Goal: Task Accomplishment & Management: Manage account settings

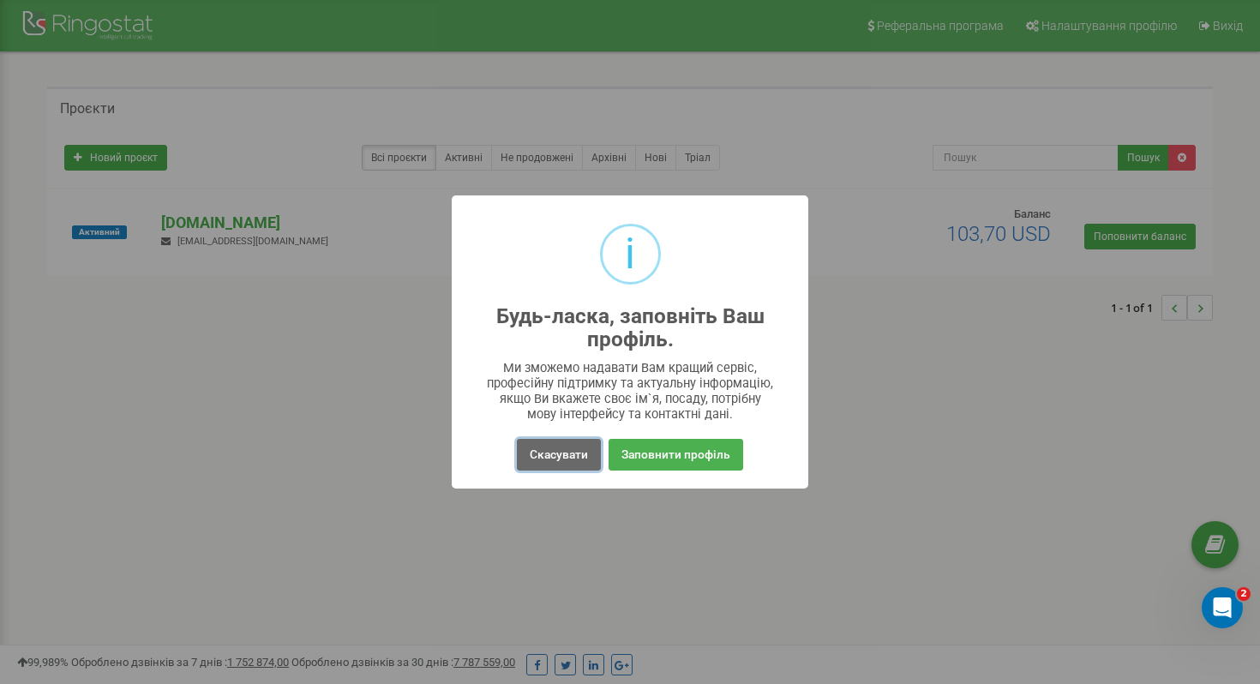
click at [565, 460] on button "Скасувати" at bounding box center [559, 455] width 84 height 32
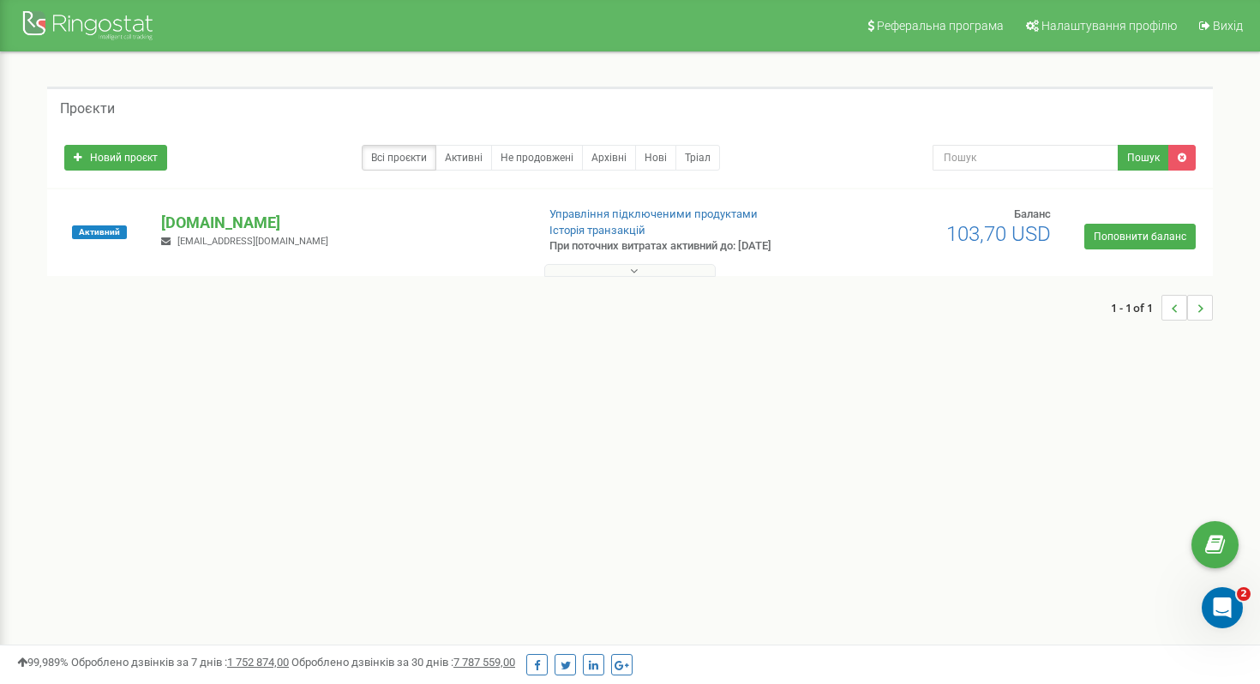
click at [326, 233] on div "don-trans.com da.penkova@gmail.com" at bounding box center [341, 231] width 386 height 38
click at [271, 216] on p "[DOMAIN_NAME]" at bounding box center [341, 223] width 360 height 22
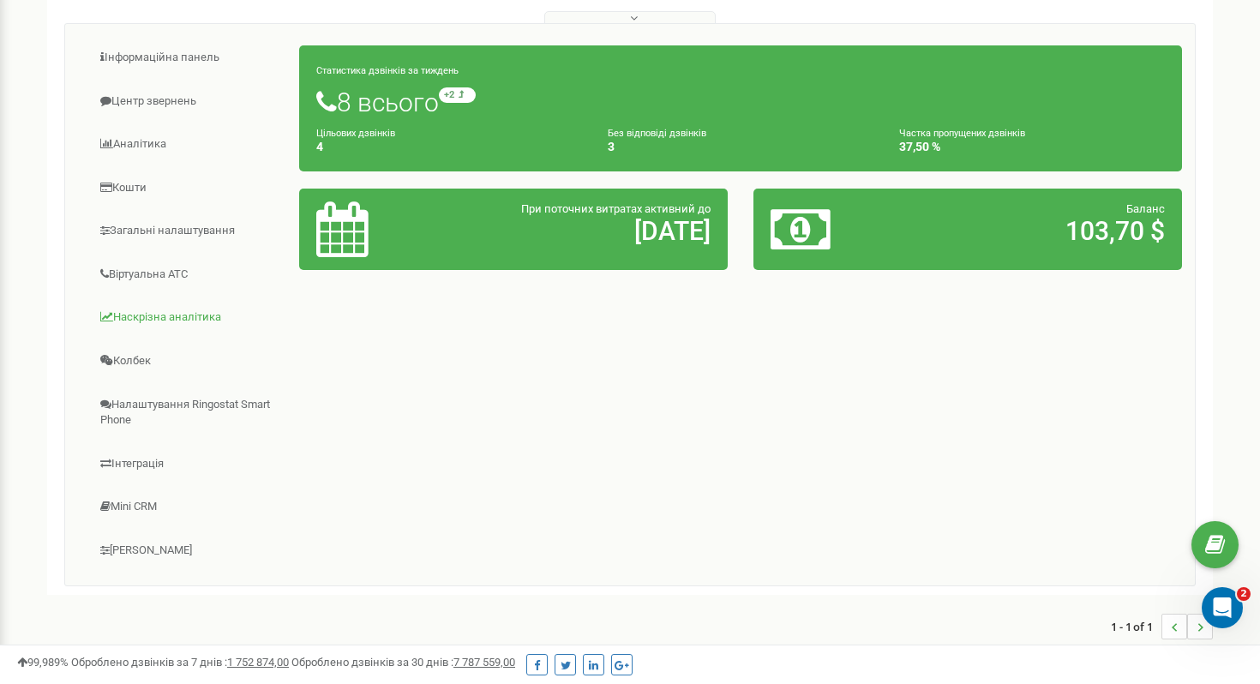
scroll to position [254, 0]
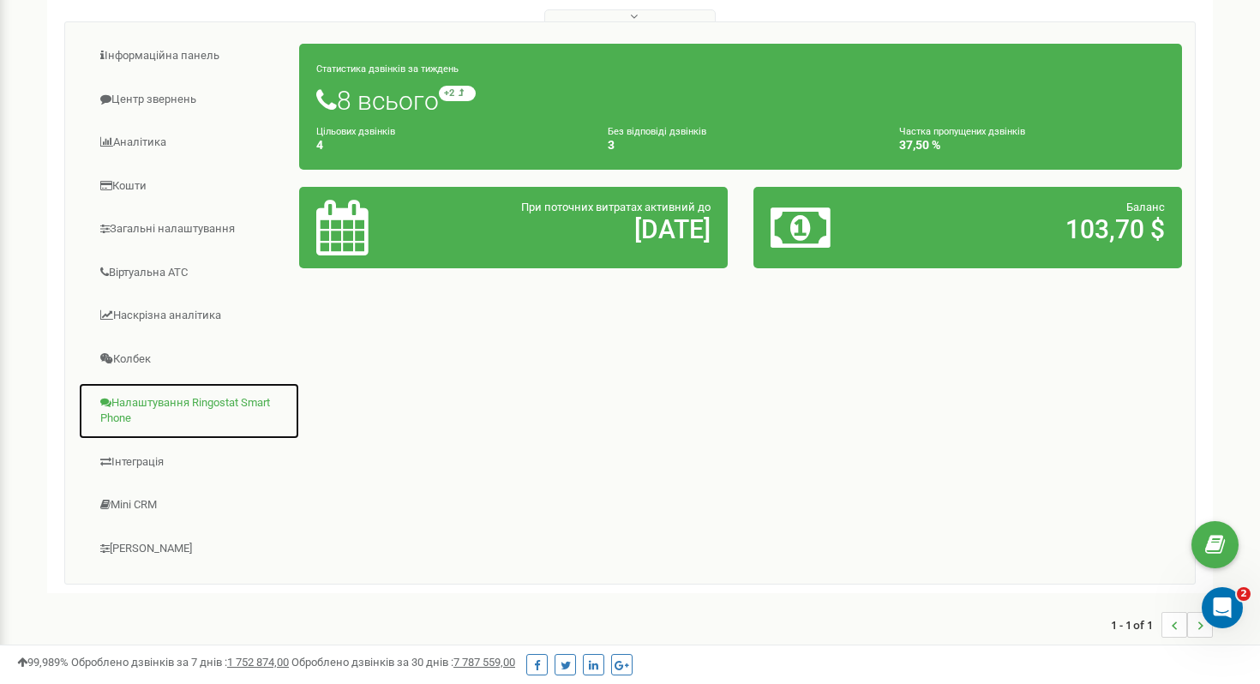
click at [158, 407] on link "Налаштування Ringostat Smart Phone" at bounding box center [189, 410] width 222 height 57
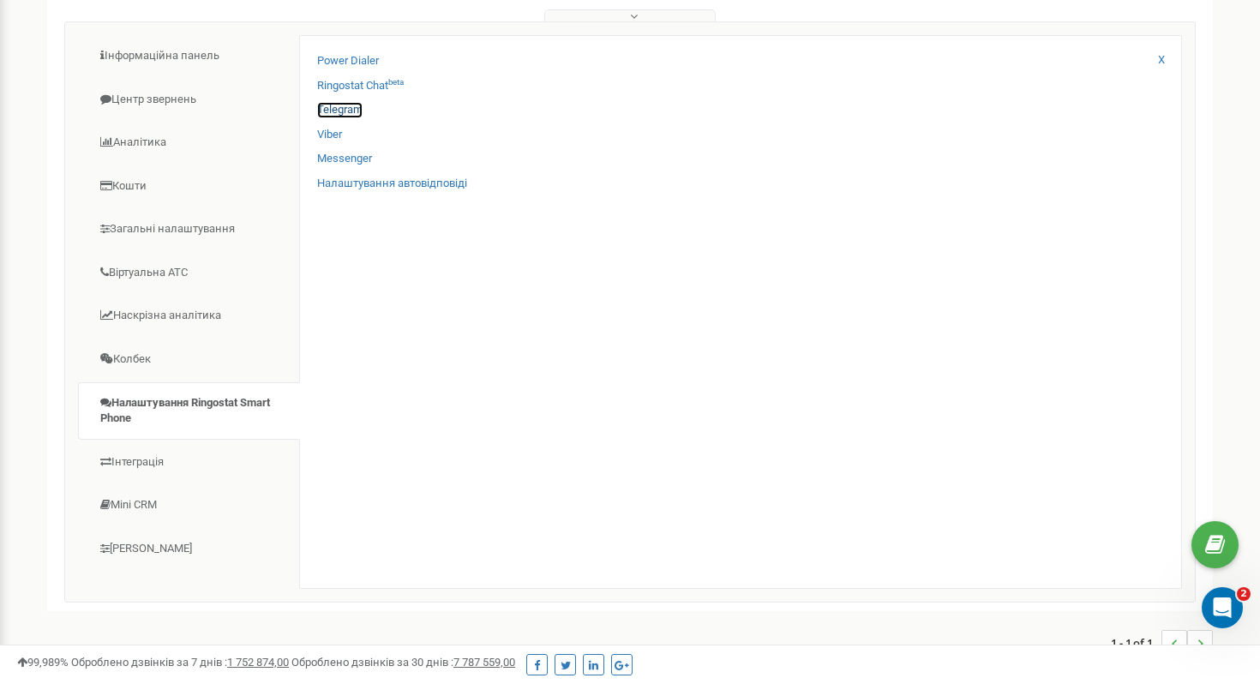
click at [339, 111] on link "Telegram" at bounding box center [339, 110] width 45 height 16
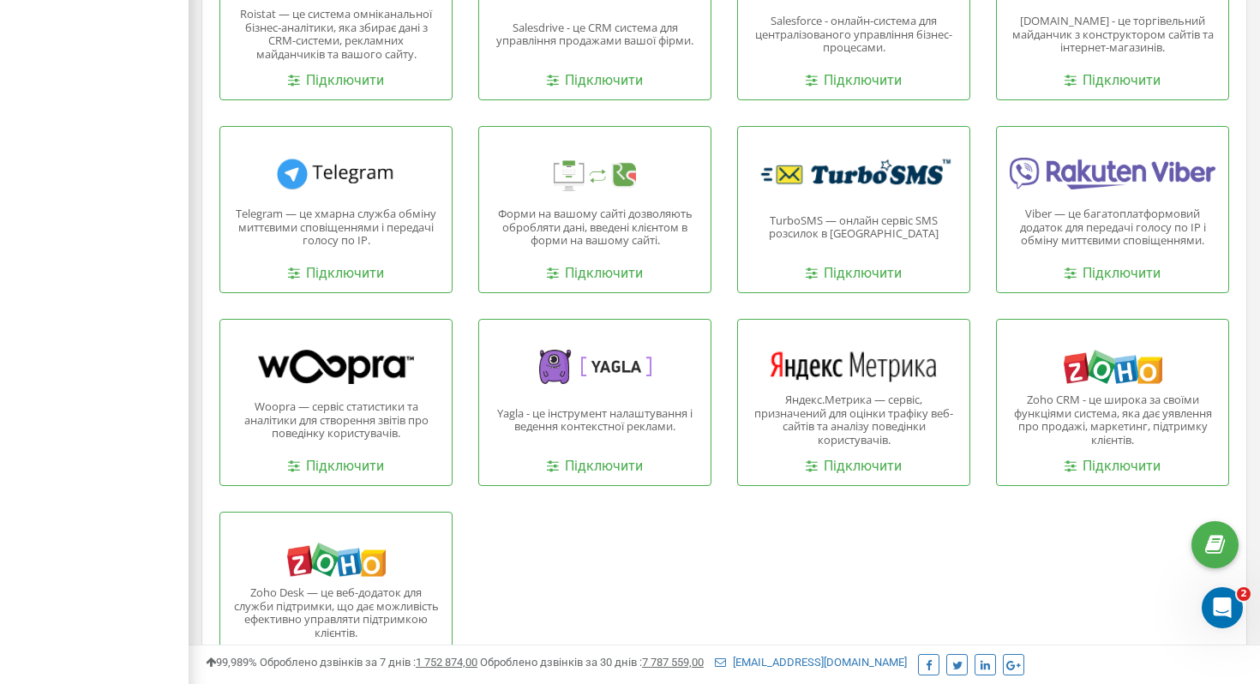
scroll to position [1762, 0]
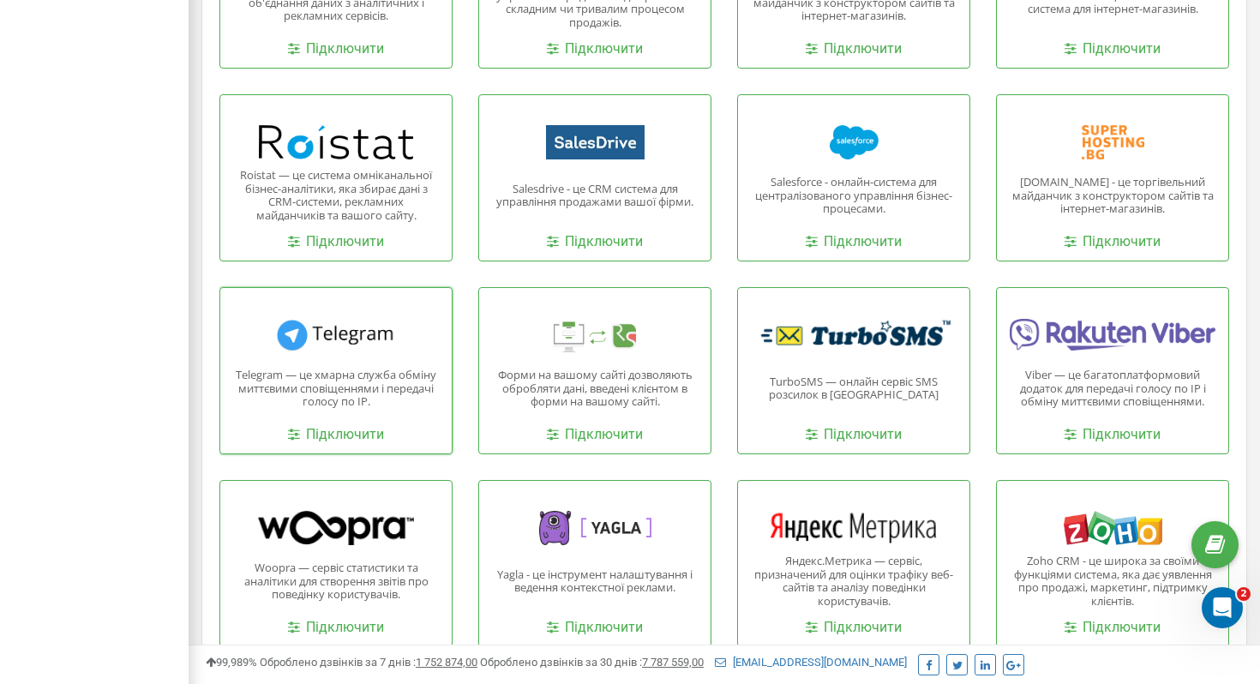
click at [275, 369] on p "Telegram — це хмарна служба обміну миттєвими сповіщеннями і передачі голосу по …" at bounding box center [336, 388] width 206 height 40
click at [342, 340] on div at bounding box center [336, 335] width 206 height 34
click at [347, 431] on link "Підключити" at bounding box center [336, 435] width 96 height 20
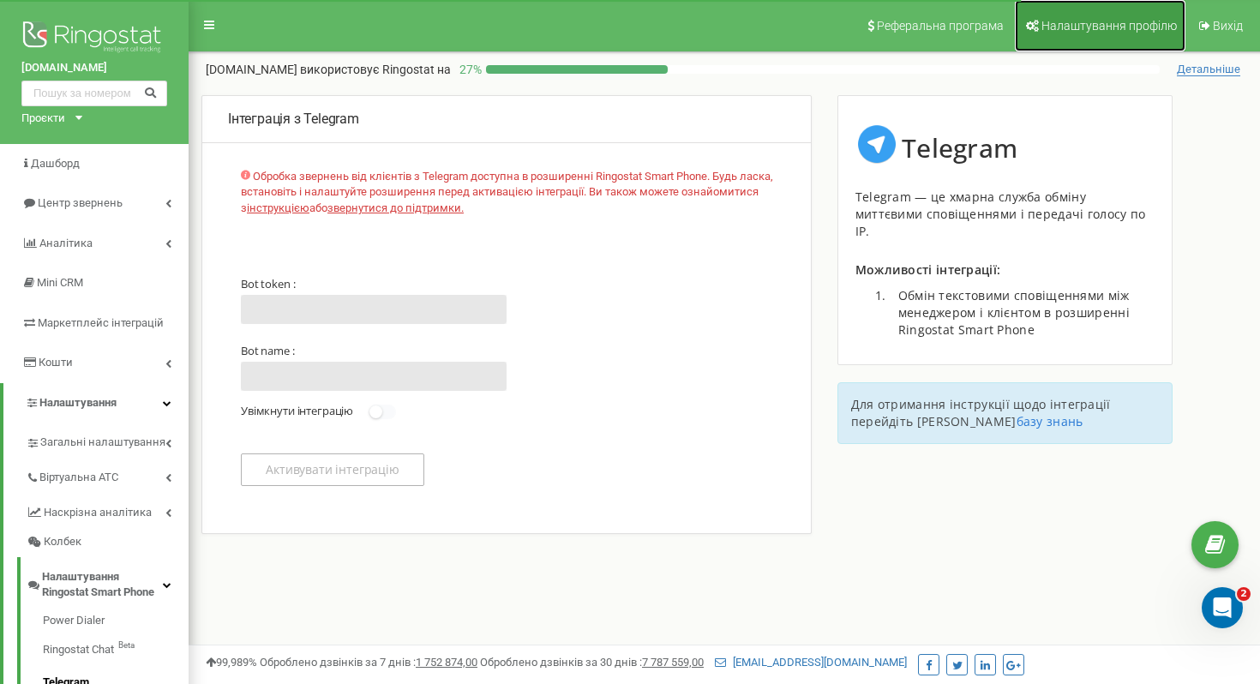
click at [1105, 21] on span "Налаштування профілю" at bounding box center [1108, 26] width 135 height 14
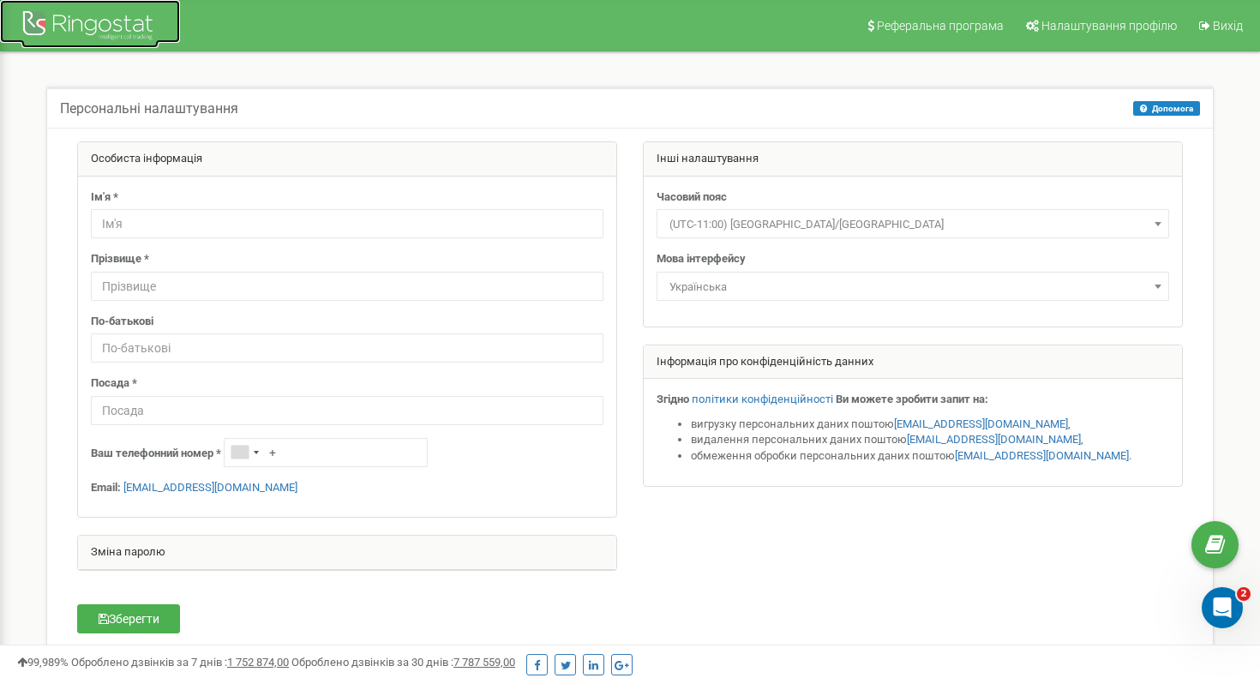
click at [80, 9] on div at bounding box center [89, 27] width 137 height 41
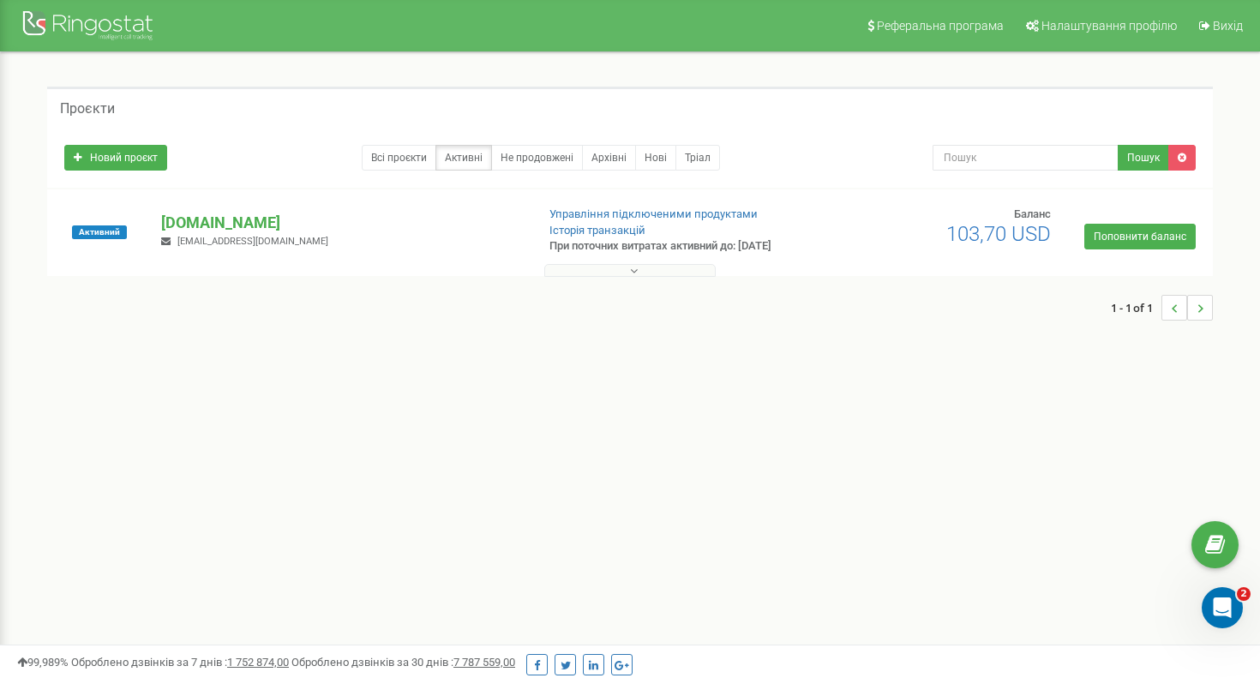
click at [632, 269] on icon at bounding box center [634, 271] width 8 height 12
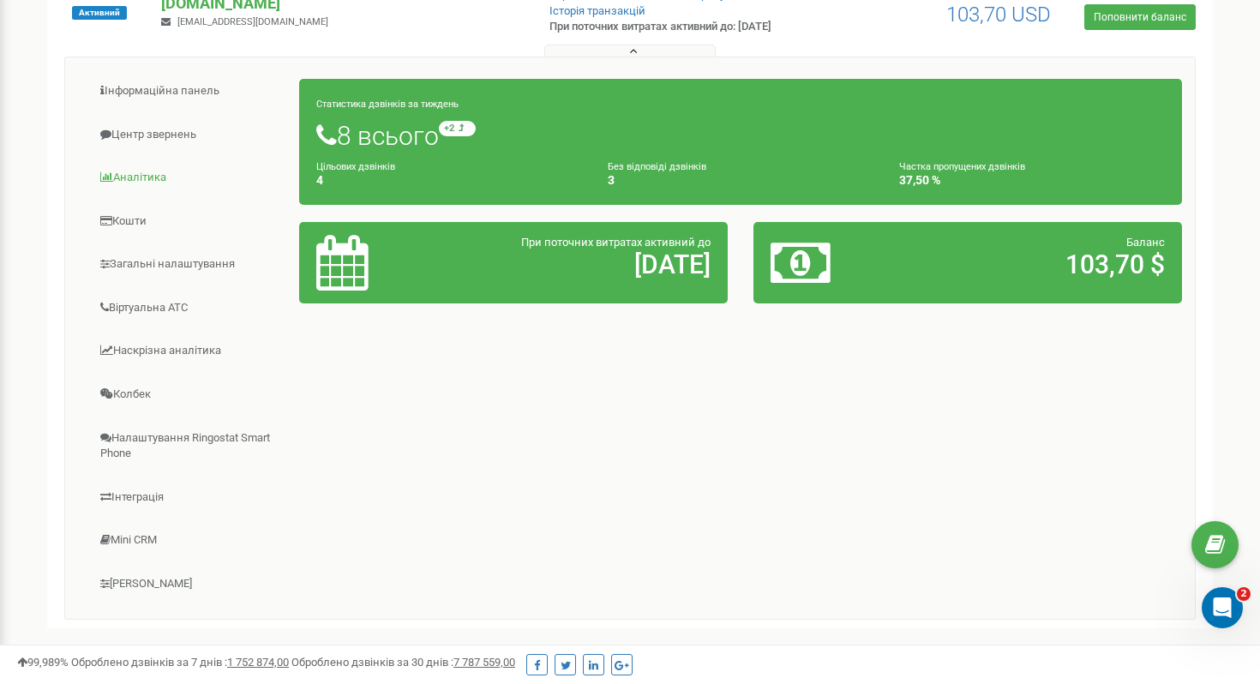
scroll to position [220, 0]
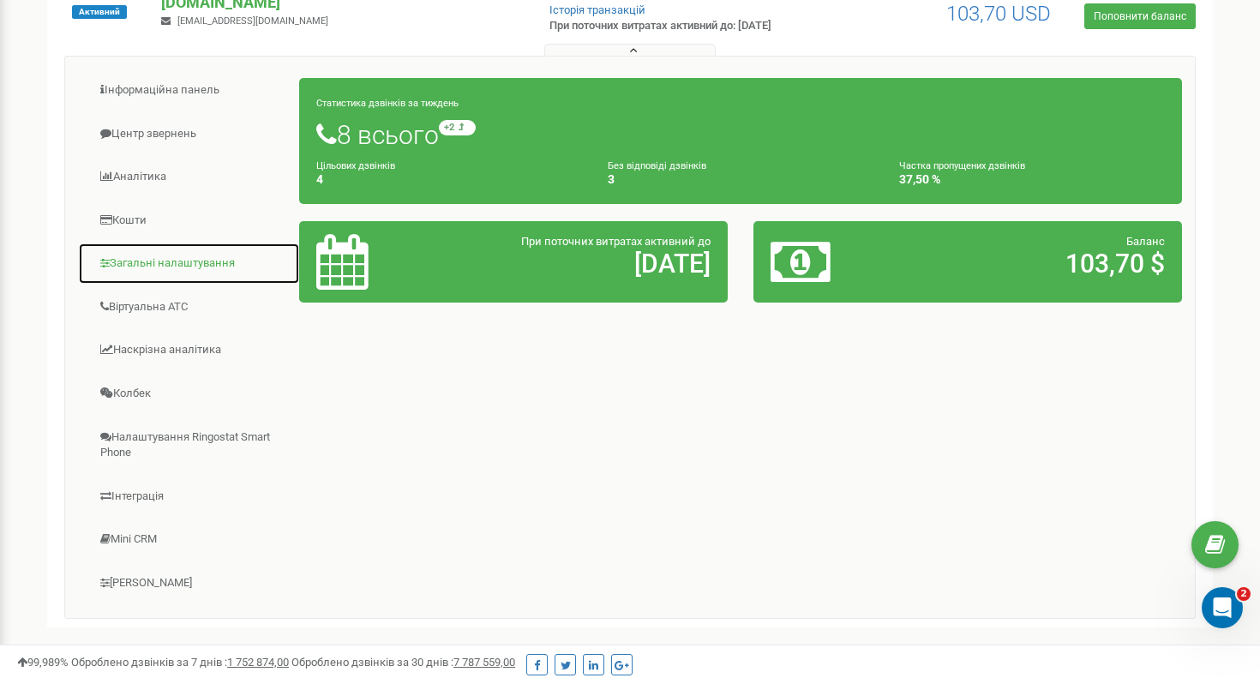
click at [213, 263] on link "Загальні налаштування" at bounding box center [189, 263] width 222 height 42
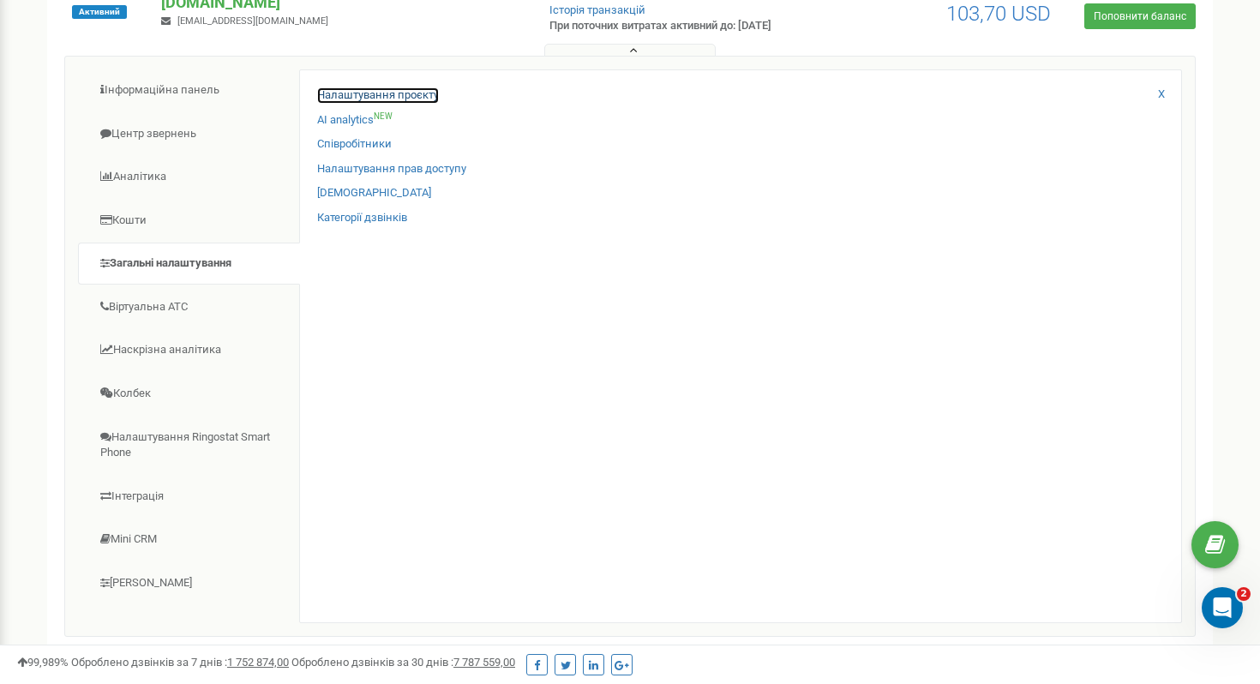
click at [361, 93] on link "Налаштування проєкту" at bounding box center [378, 95] width 122 height 16
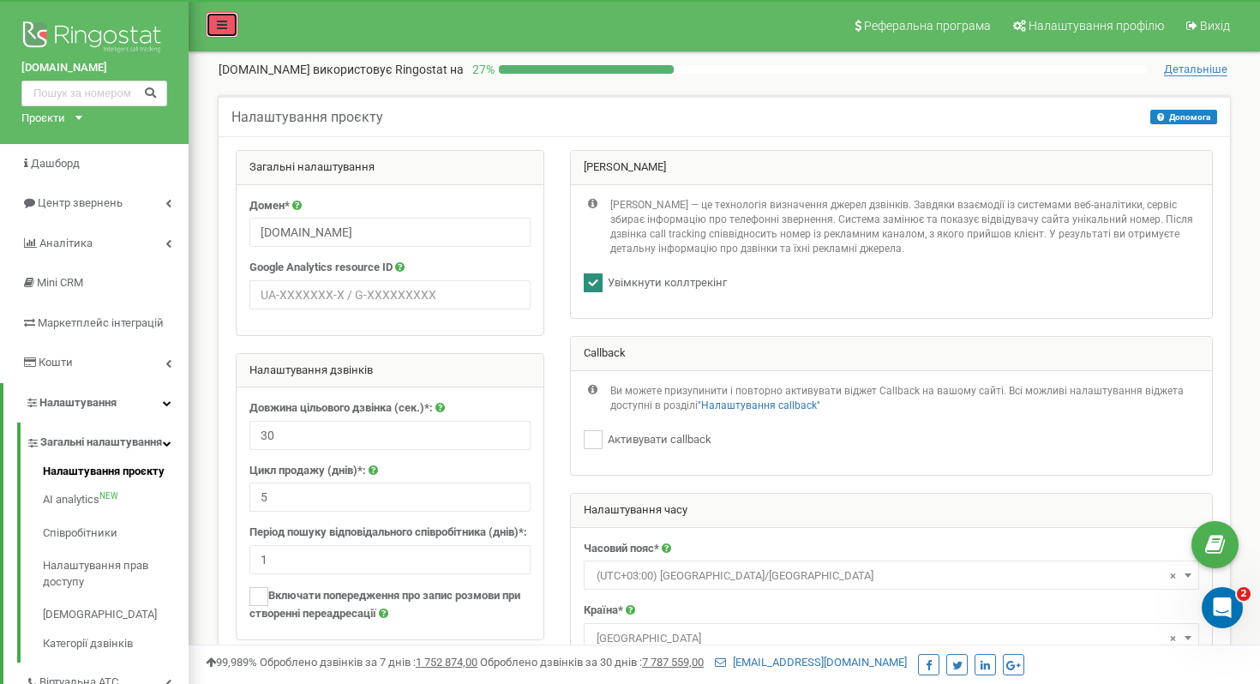
click at [225, 28] on icon at bounding box center [222, 25] width 10 height 12
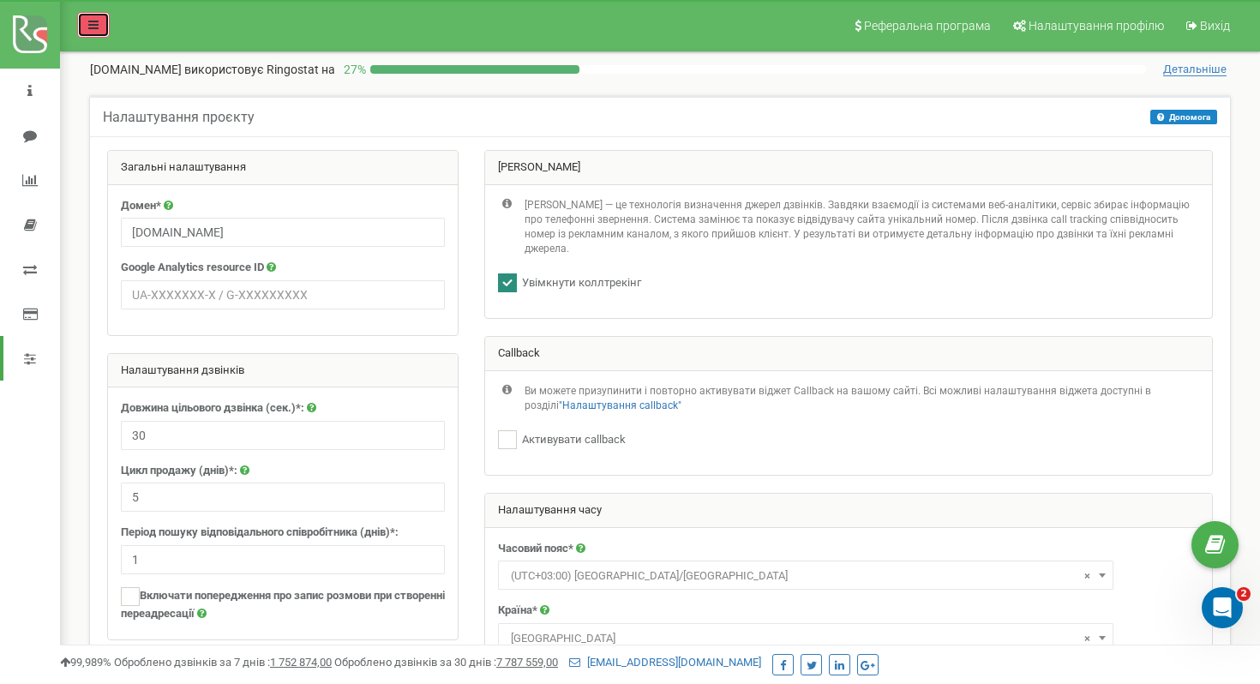
click at [99, 23] on link at bounding box center [93, 25] width 33 height 26
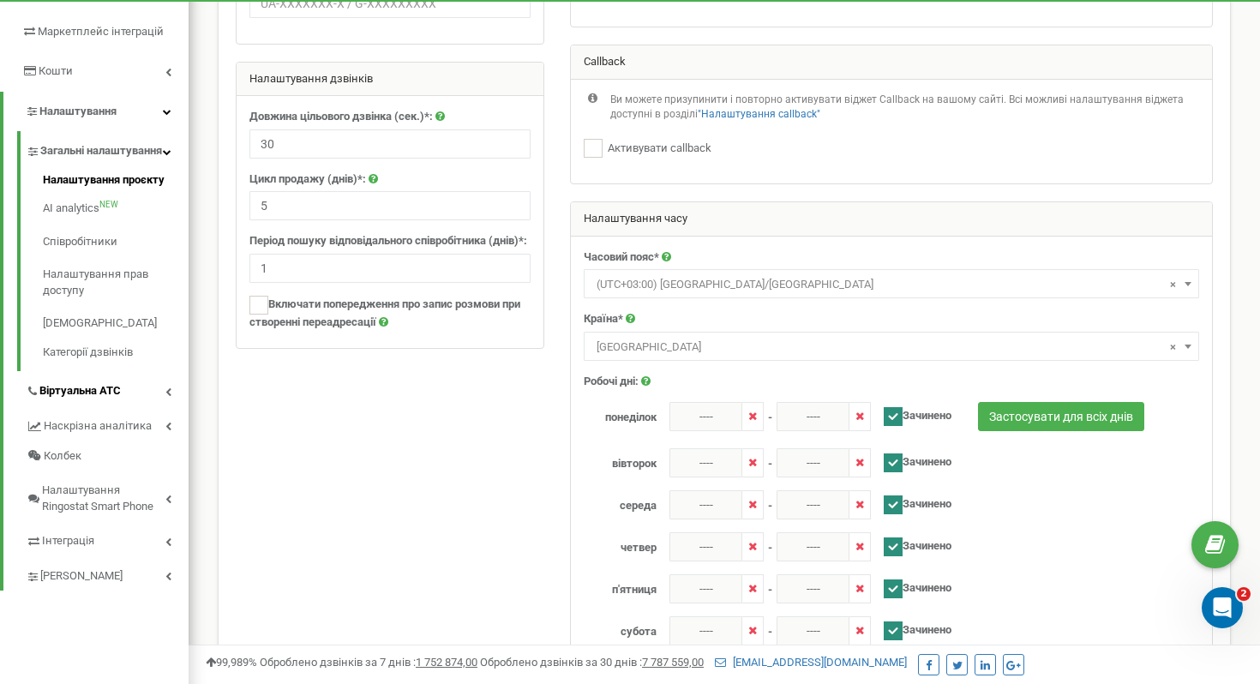
scroll to position [296, 0]
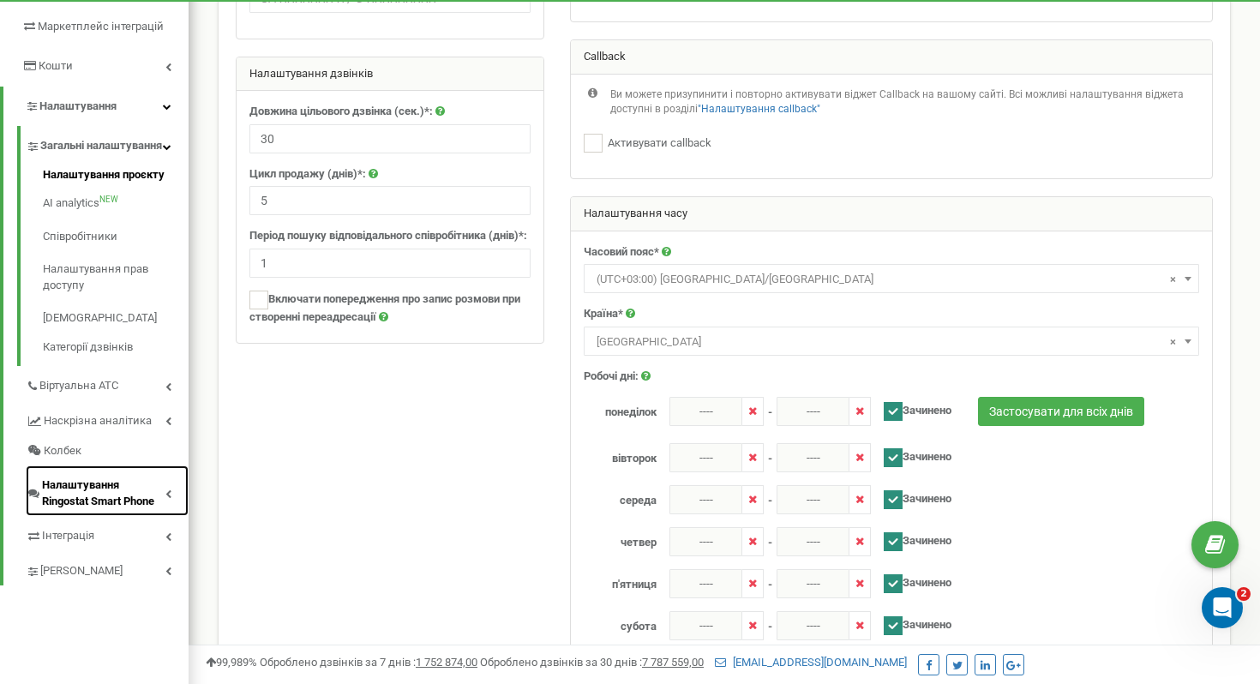
click at [118, 509] on span "Налаштування Ringostat Smart Phone" at bounding box center [103, 493] width 123 height 32
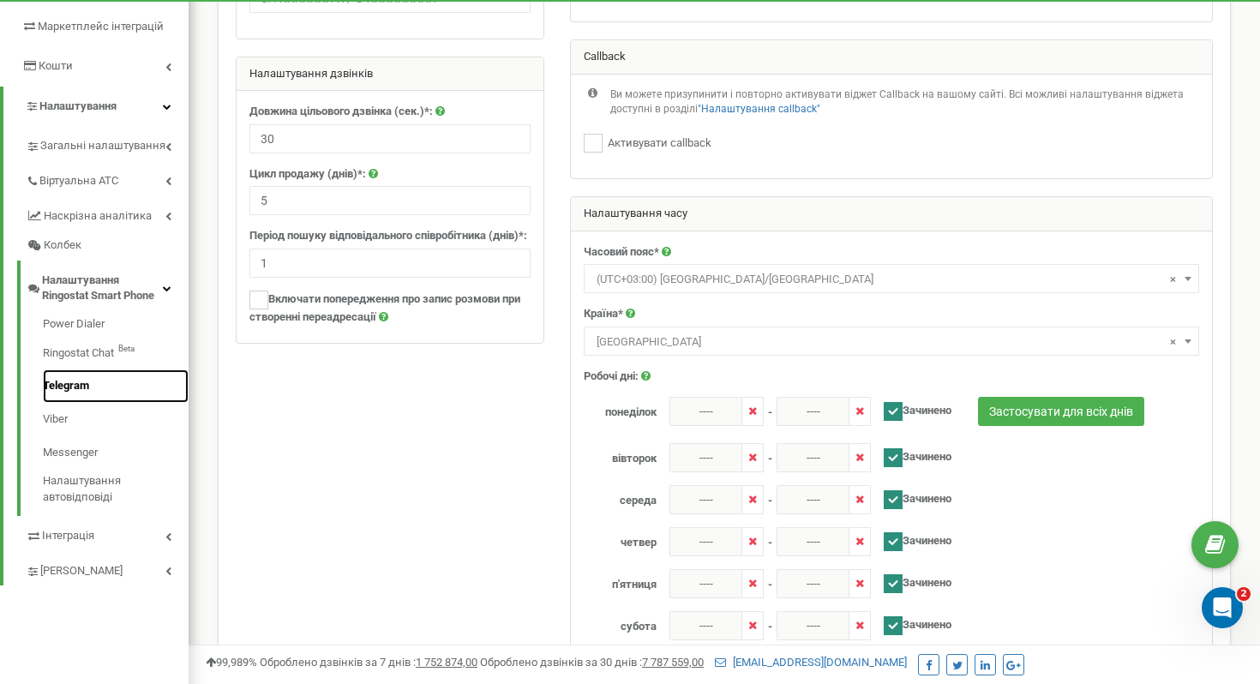
click at [78, 388] on link "Telegram" at bounding box center [116, 385] width 146 height 33
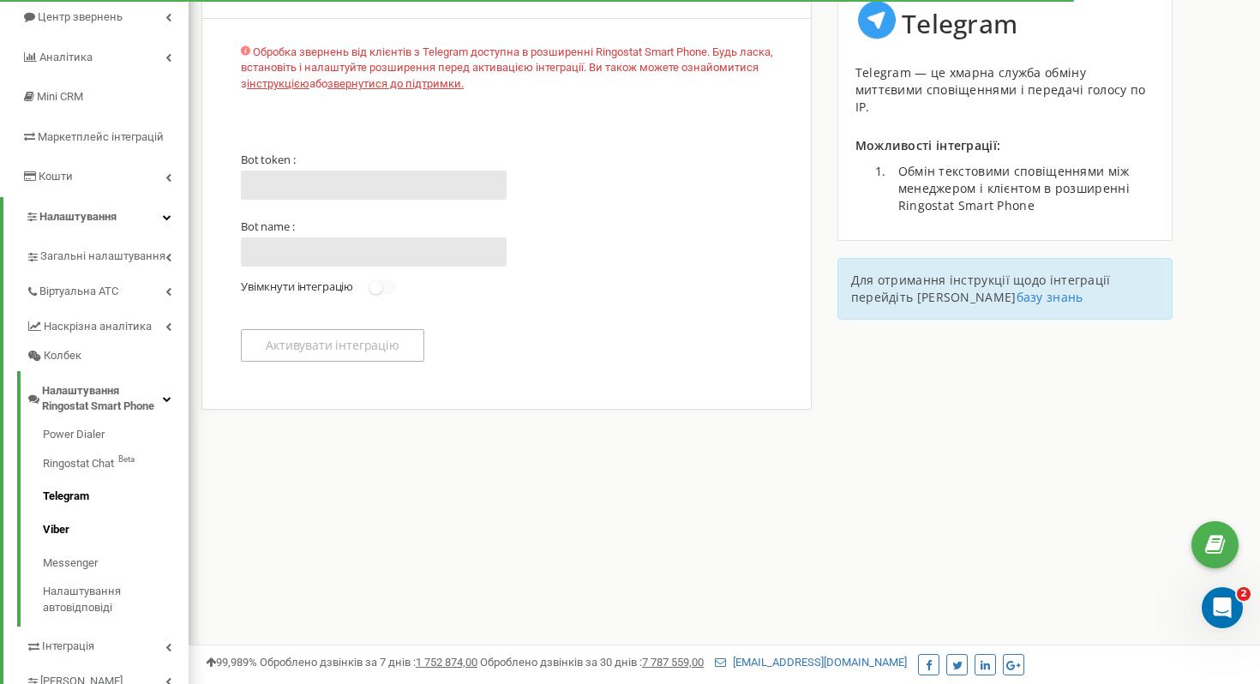
scroll to position [187, 0]
click at [70, 533] on link "Viber" at bounding box center [116, 528] width 146 height 33
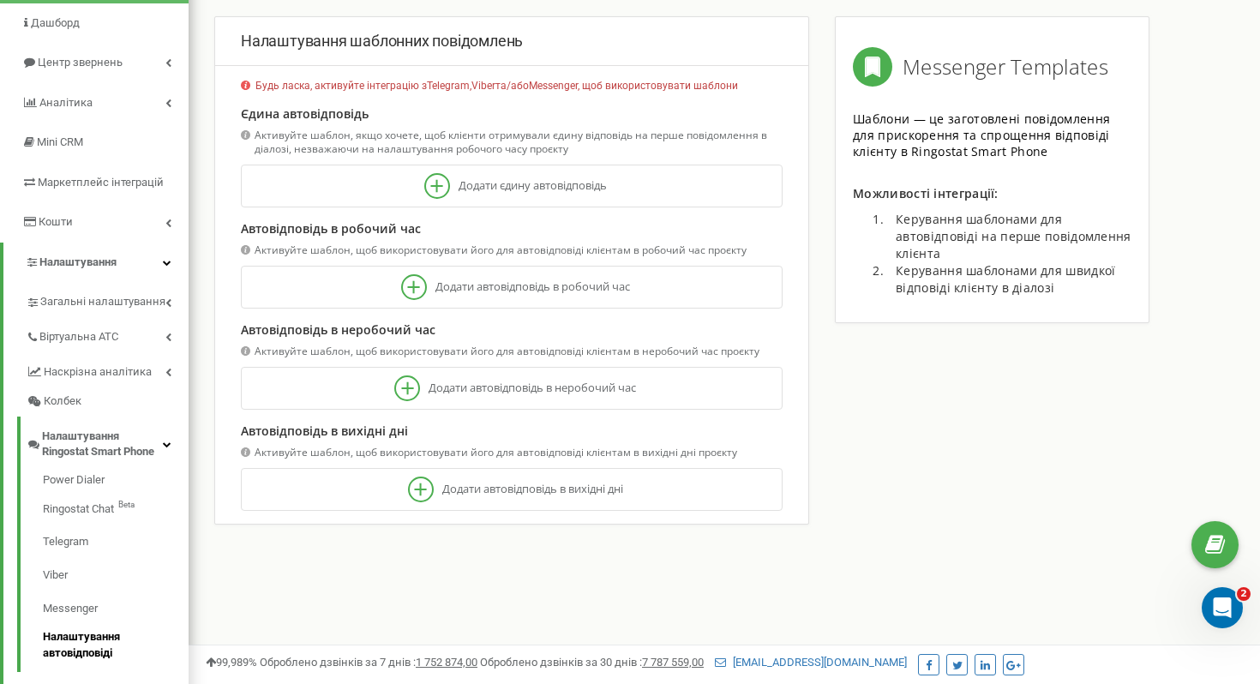
scroll to position [238, 0]
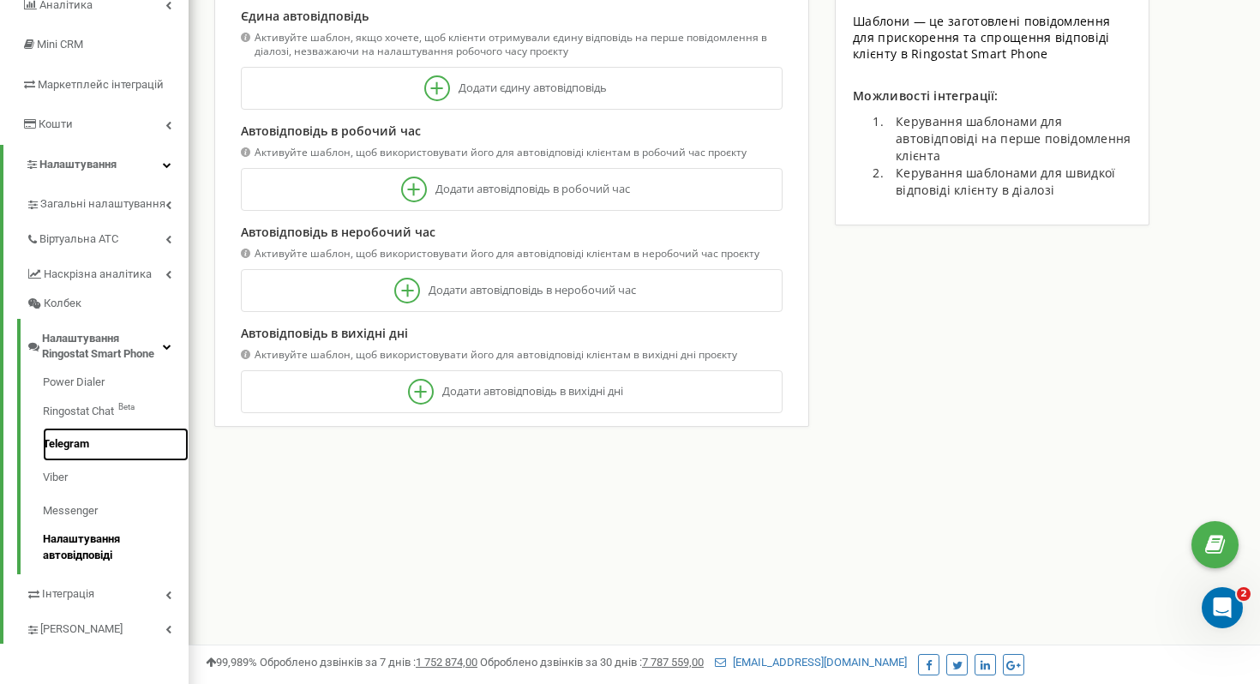
click at [75, 445] on link "Telegram" at bounding box center [116, 444] width 146 height 33
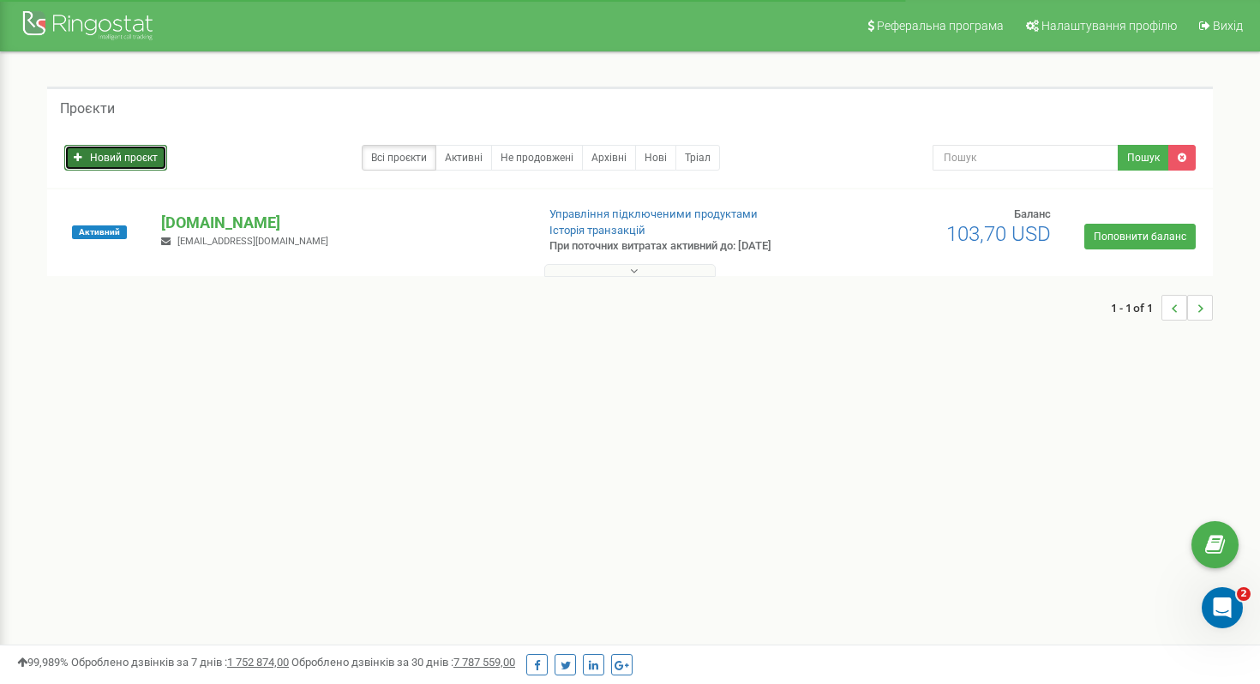
click at [123, 165] on link "Новий проєкт" at bounding box center [115, 158] width 103 height 26
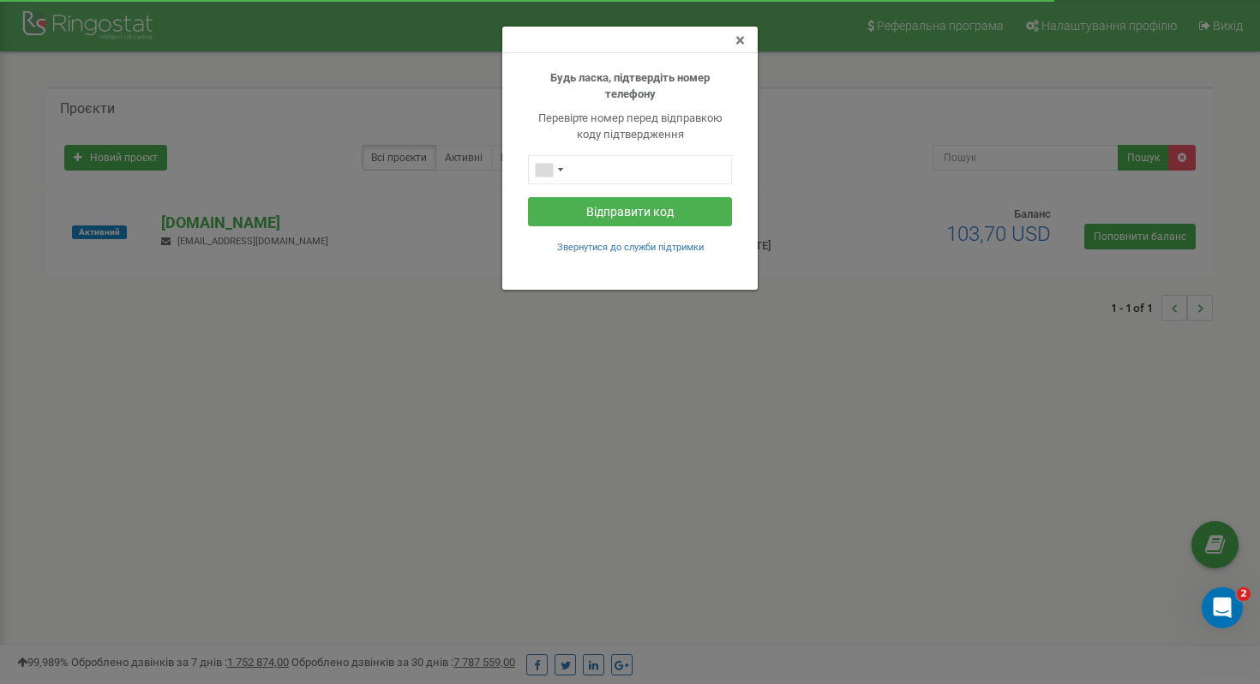
click at [739, 42] on span "×" at bounding box center [739, 40] width 9 height 21
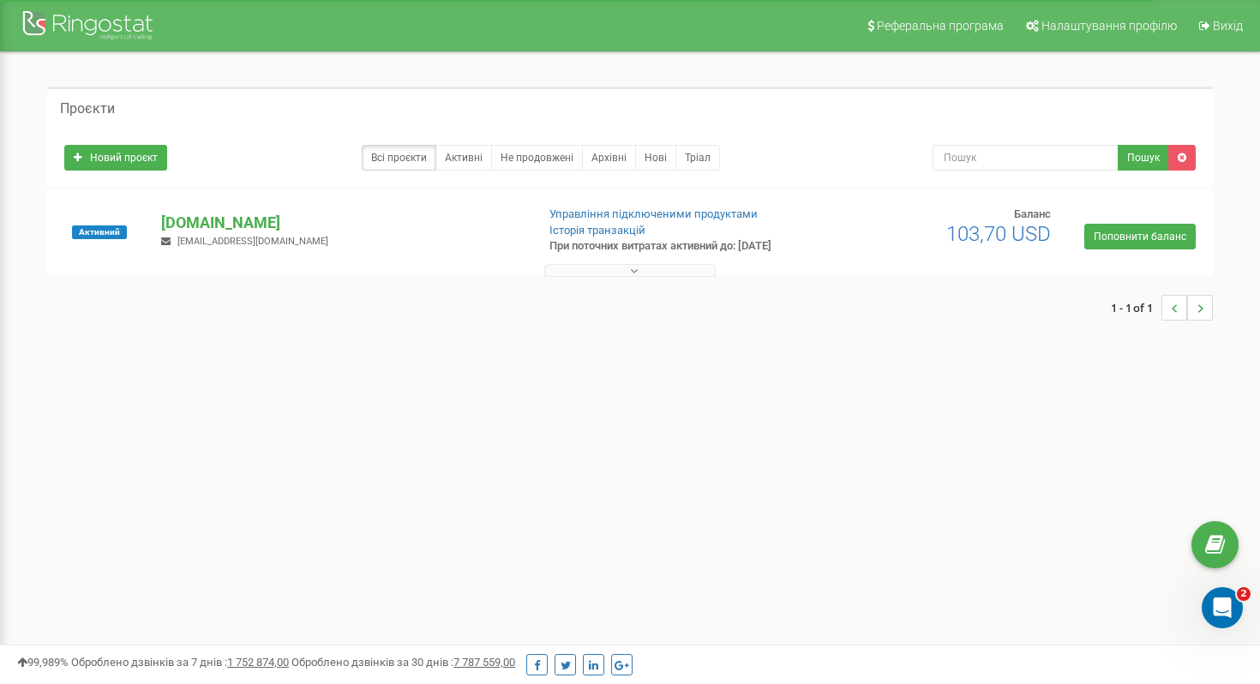
click at [642, 267] on button at bounding box center [629, 270] width 171 height 13
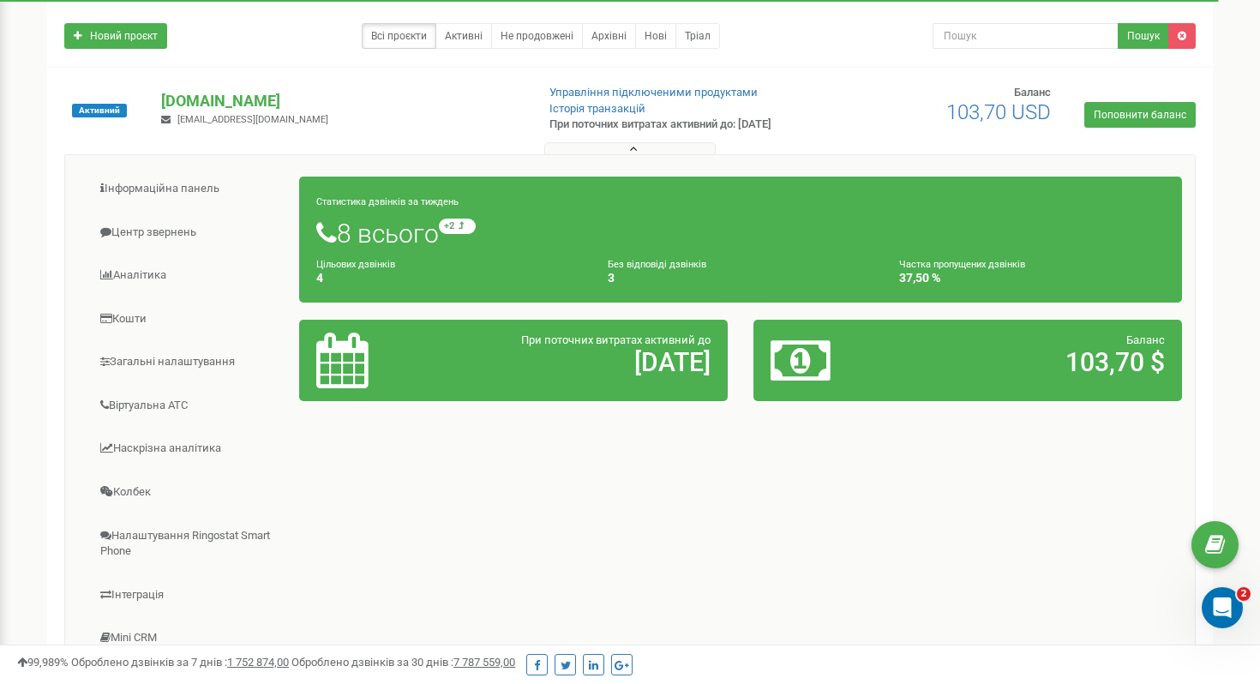
scroll to position [344, 0]
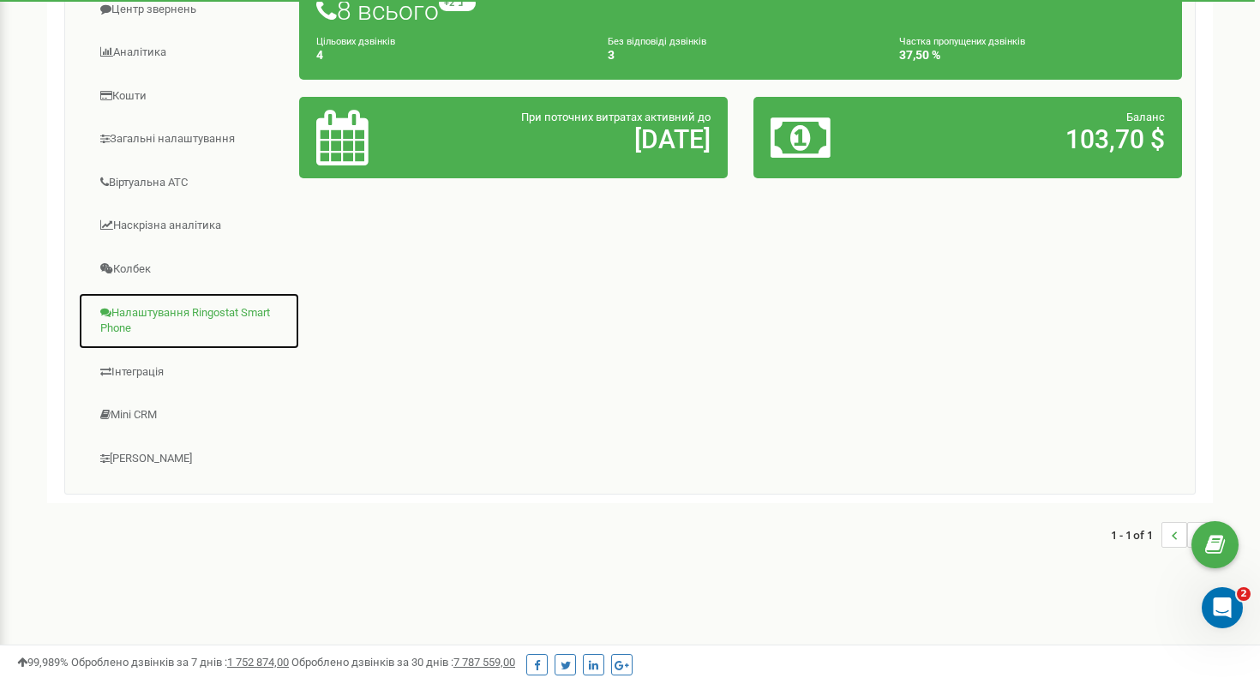
click at [184, 316] on link "Налаштування Ringostat Smart Phone" at bounding box center [189, 320] width 222 height 57
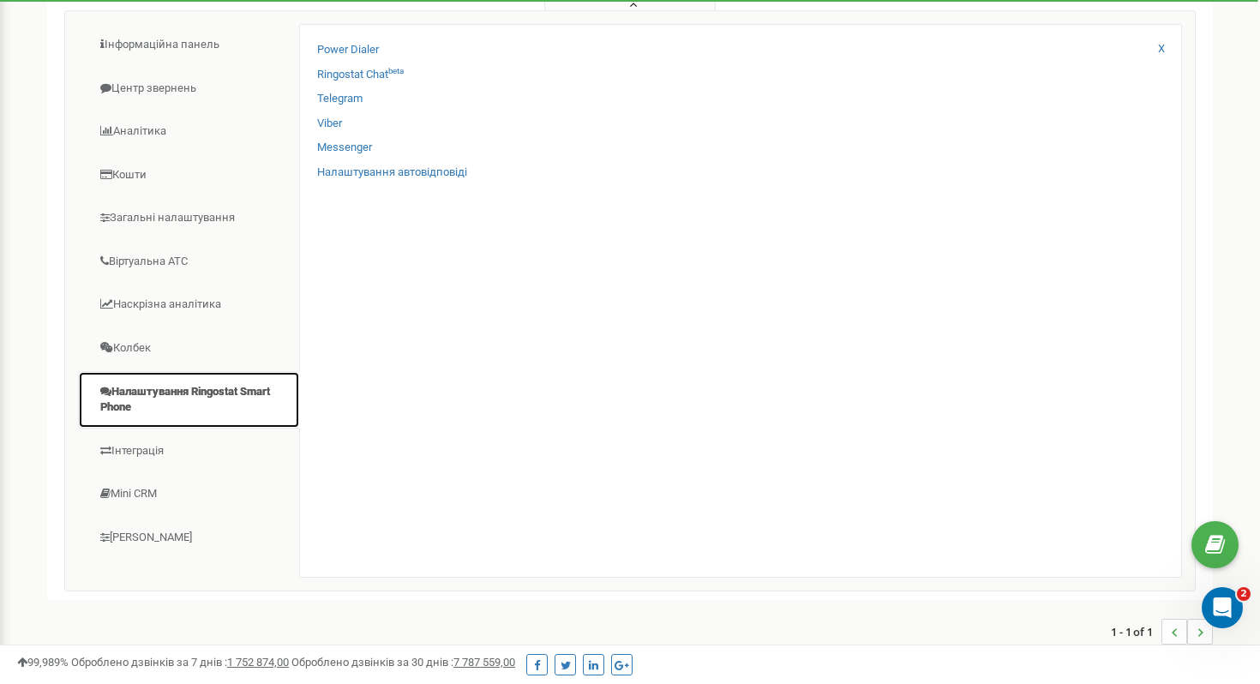
scroll to position [264, 0]
click at [370, 75] on link "Ringostat Chat beta" at bounding box center [360, 77] width 87 height 16
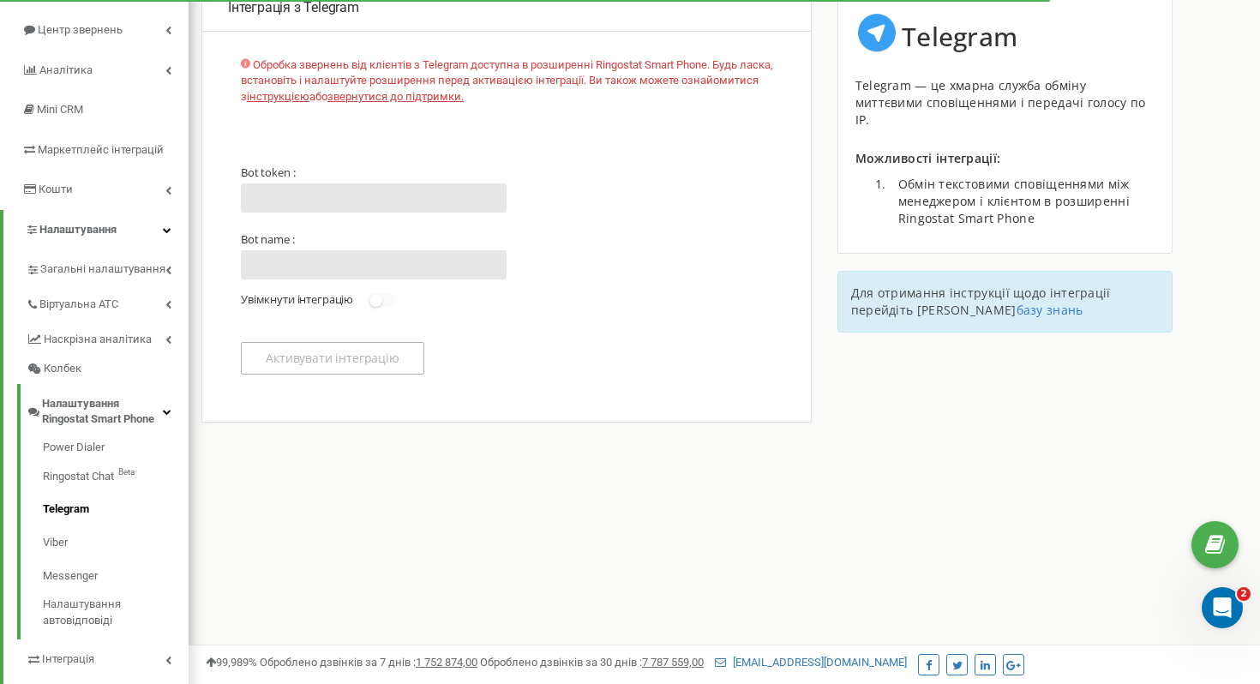
scroll to position [210, 0]
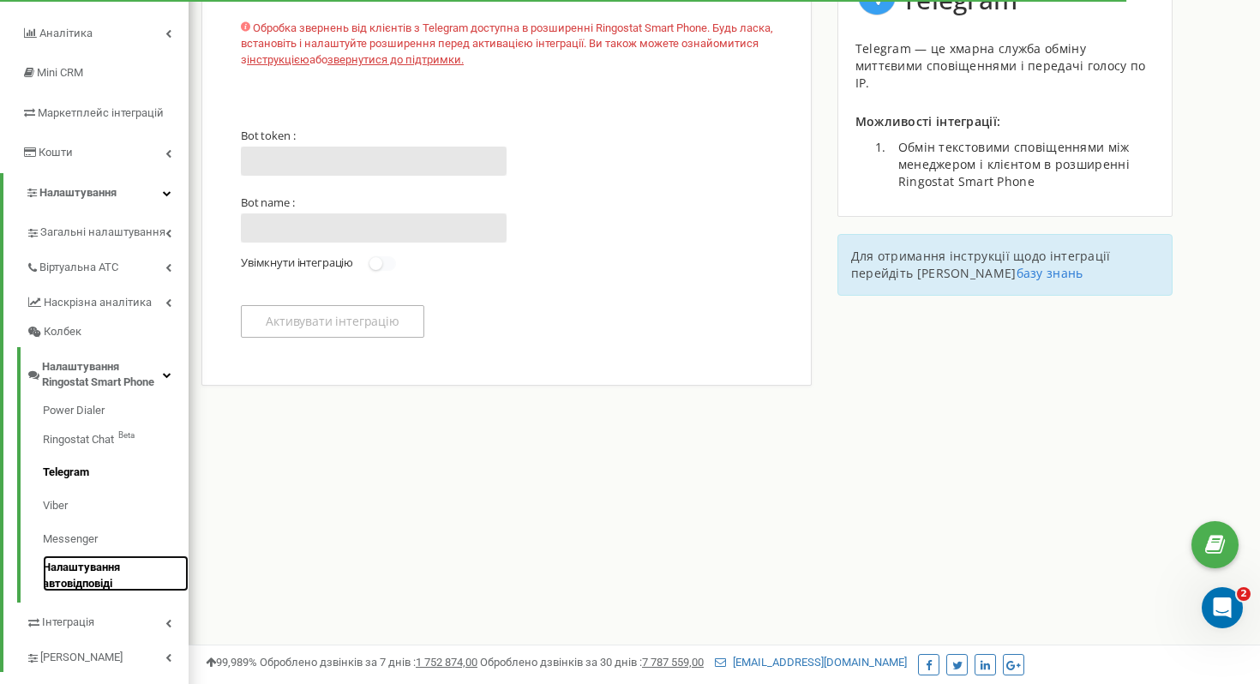
click at [102, 573] on link "Налаштування автовідповіді" at bounding box center [116, 573] width 146 height 36
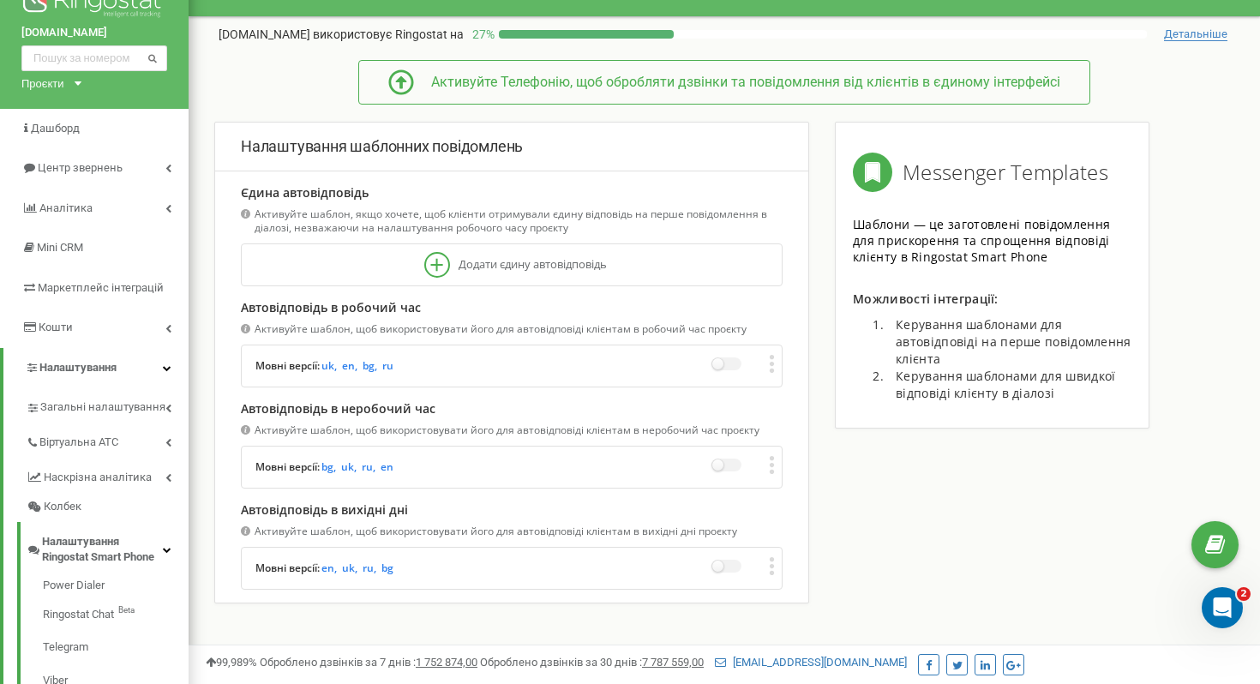
scroll to position [41, 0]
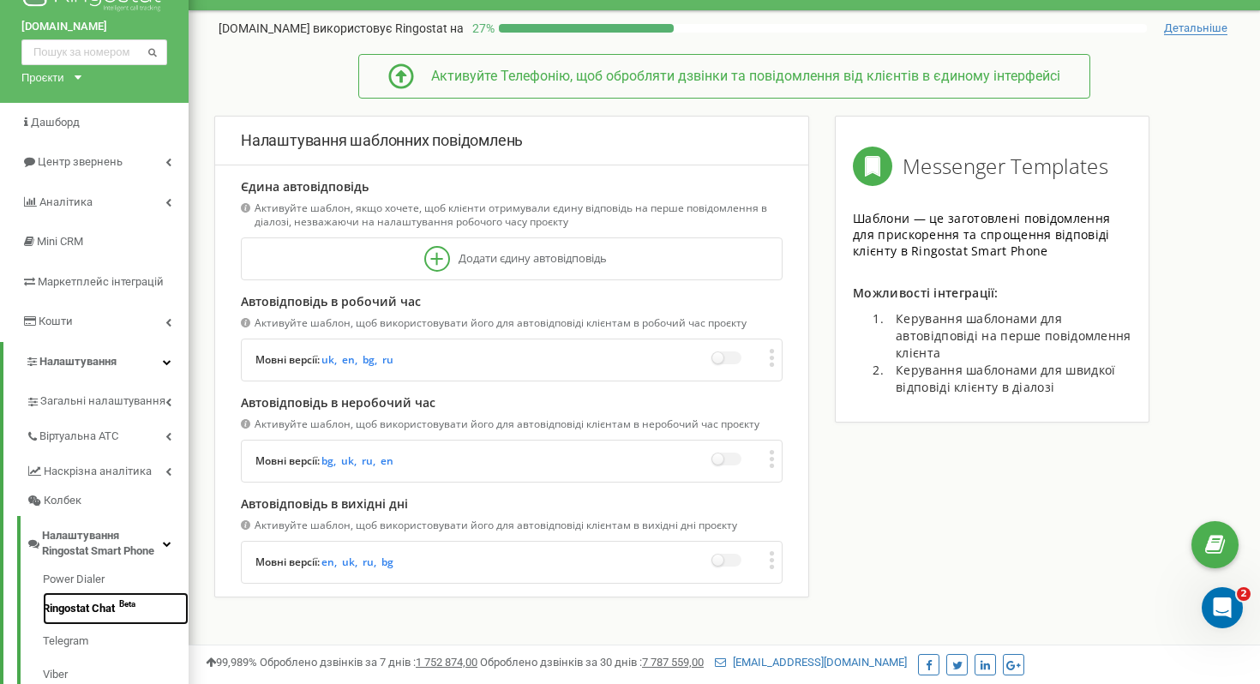
click at [113, 606] on link "Ringostat Chat Beta" at bounding box center [116, 608] width 146 height 33
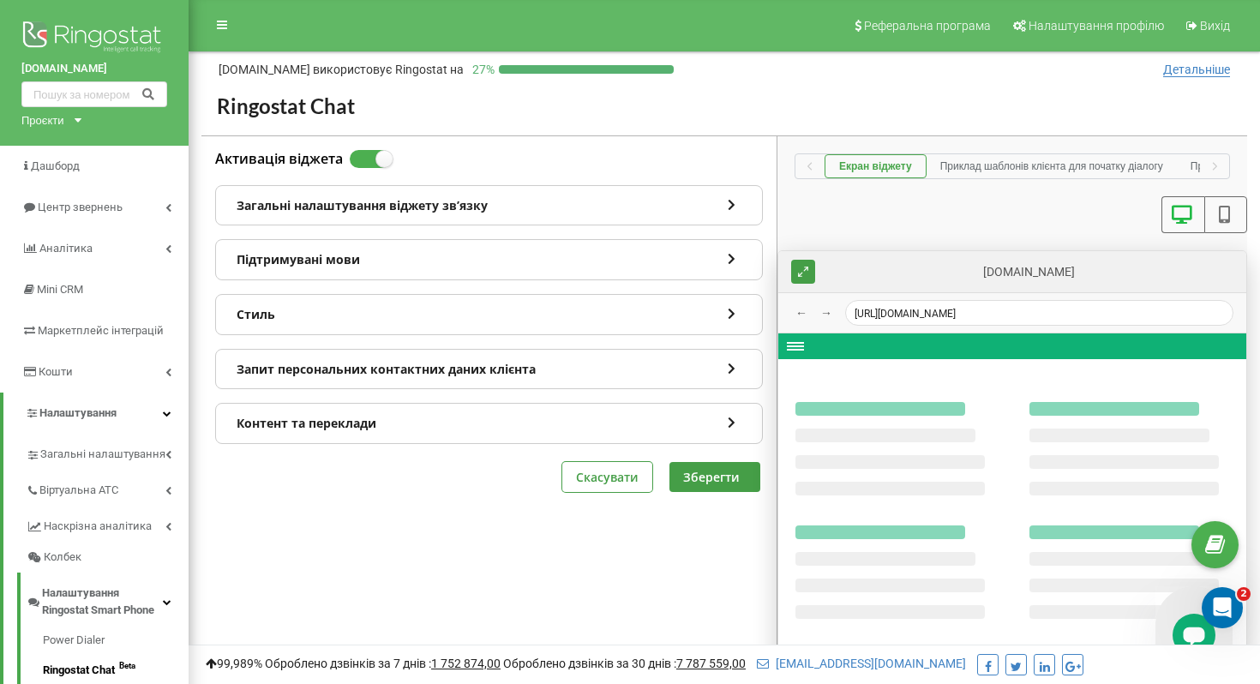
click at [498, 223] on div "Загальні налаштування віджету звʼязку" at bounding box center [489, 205] width 546 height 39
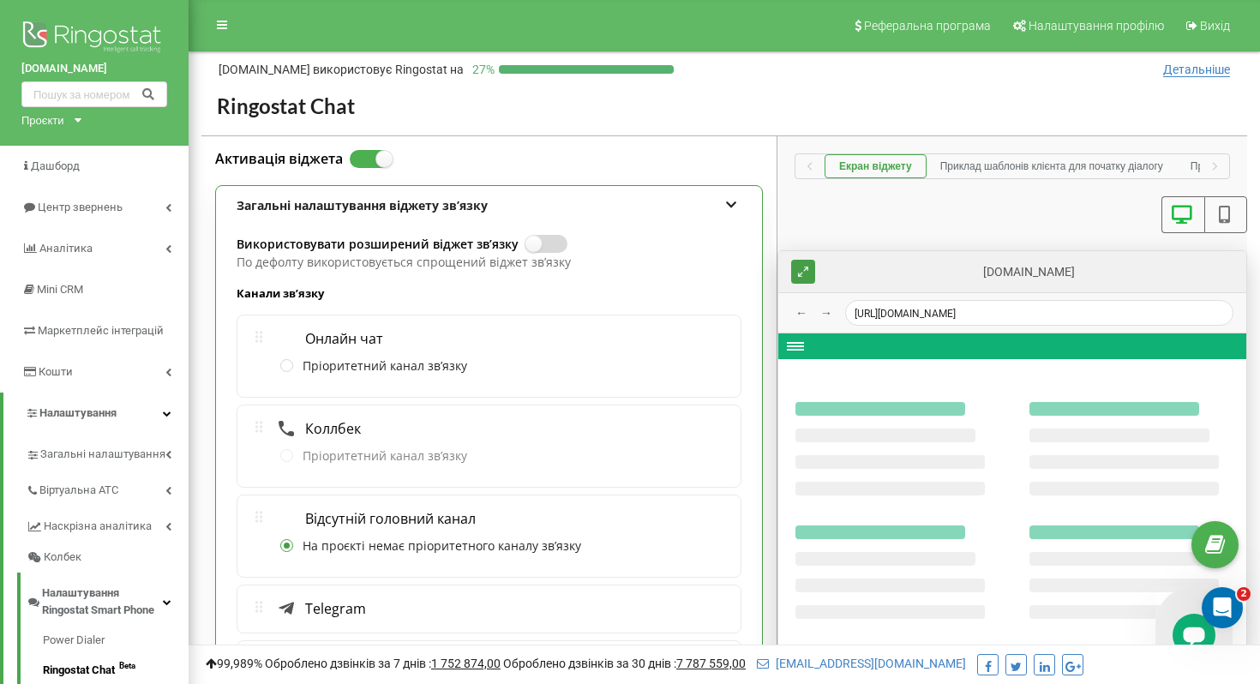
click at [540, 237] on label at bounding box center [532, 236] width 15 height 2
click at [0, 0] on input "Використовувати розширений віджет звʼязку" at bounding box center [0, 0] width 0 height 0
click at [328, 366] on label "Пріоритетний канал звʼязку" at bounding box center [373, 366] width 187 height 17
click at [0, 0] on input "Пріоритетний канал звʼязку" at bounding box center [0, 0] width 0 height 0
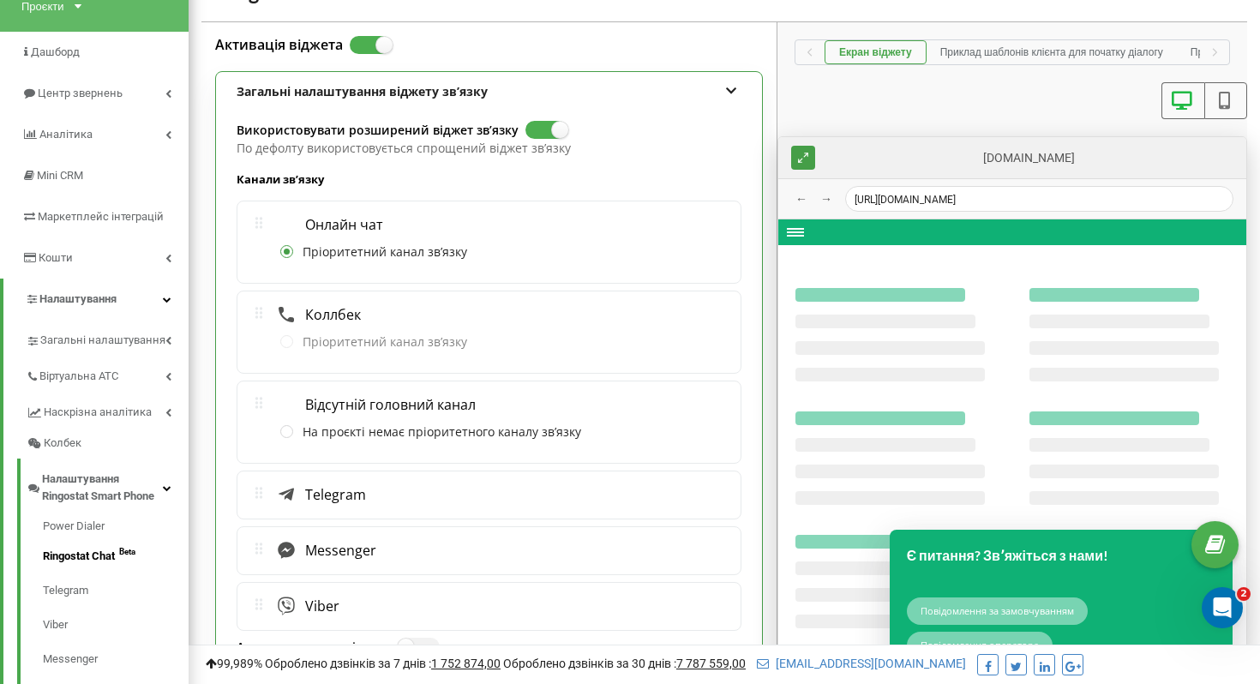
type textarea "x"
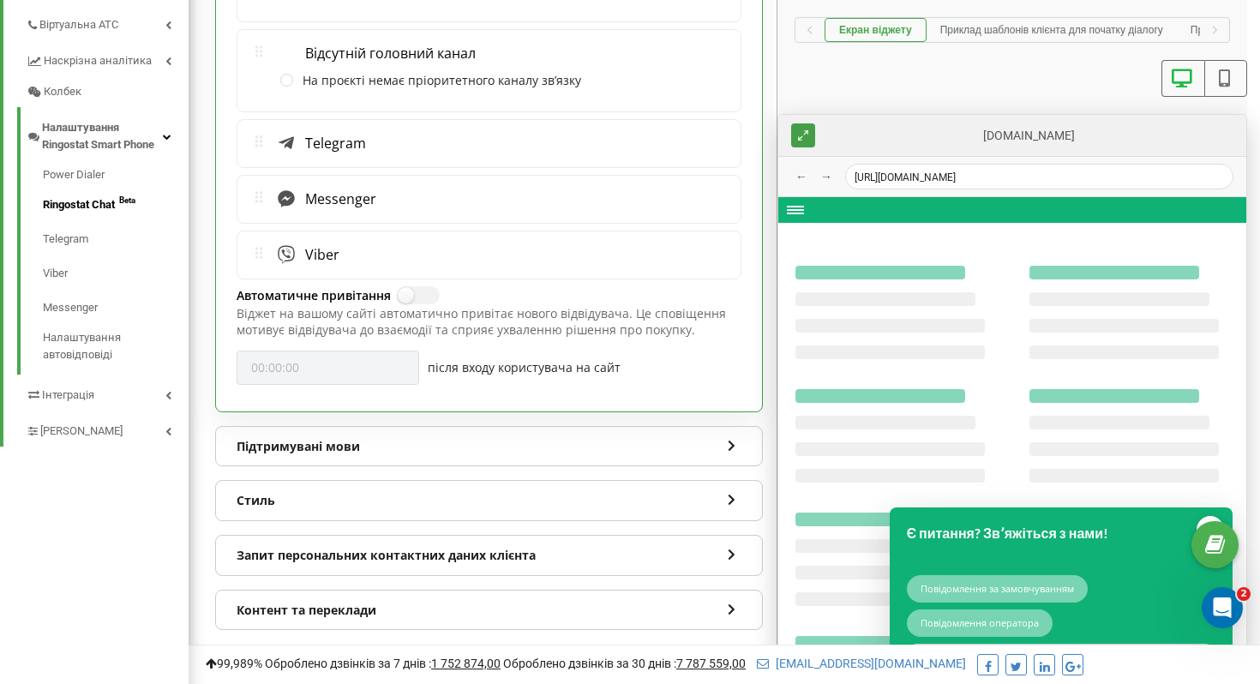
scroll to position [539, 0]
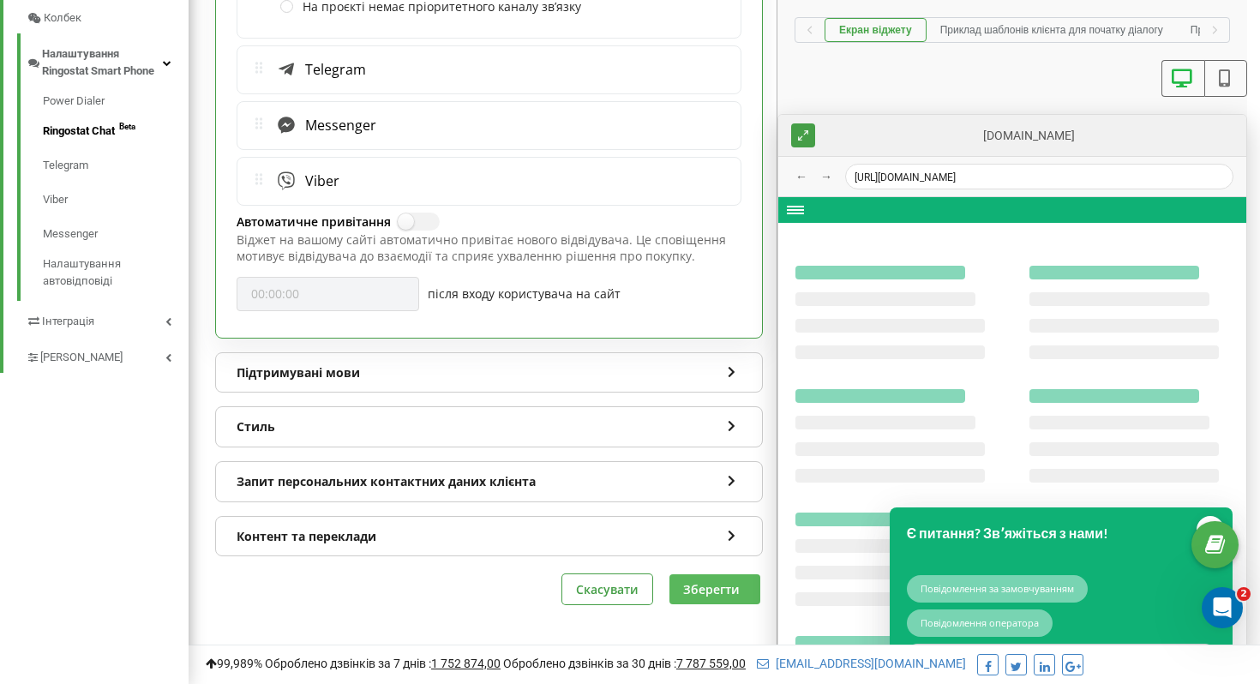
click at [713, 593] on button "Зберегти" at bounding box center [714, 589] width 91 height 30
